Goal: Task Accomplishment & Management: Use online tool/utility

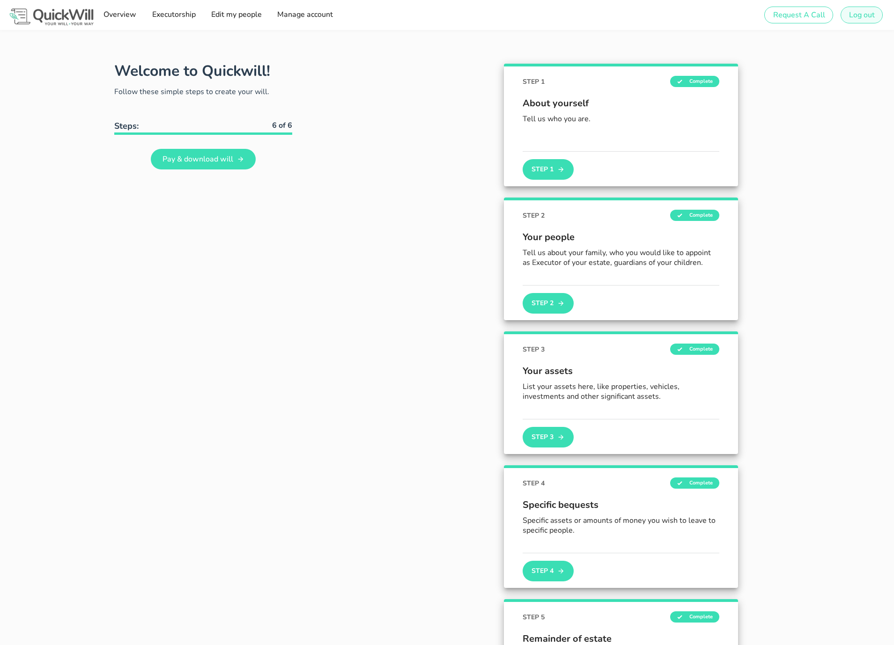
type input "[PERSON_NAME][EMAIL_ADDRESS][DOMAIN_NAME]"
click at [862, 15] on span "Log out" at bounding box center [861, 15] width 26 height 10
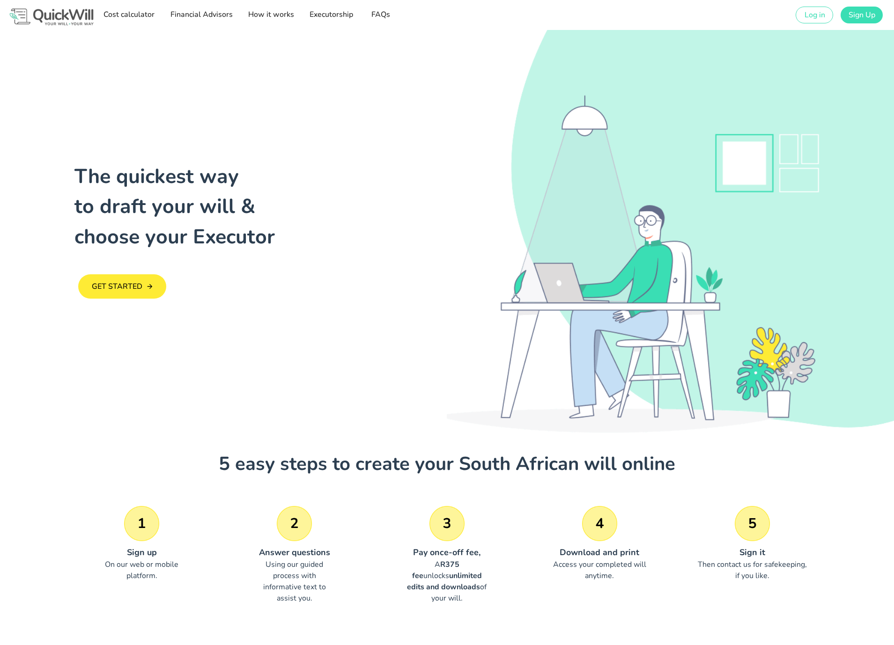
drag, startPoint x: 149, startPoint y: 78, endPoint x: 138, endPoint y: 32, distance: 47.8
click at [149, 77] on div "The quickest way to draft your will & choose your Executor GET STARTED" at bounding box center [447, 231] width 894 height 403
click at [128, 14] on span "Cost calculator" at bounding box center [128, 14] width 51 height 10
